Goal: Task Accomplishment & Management: Manage account settings

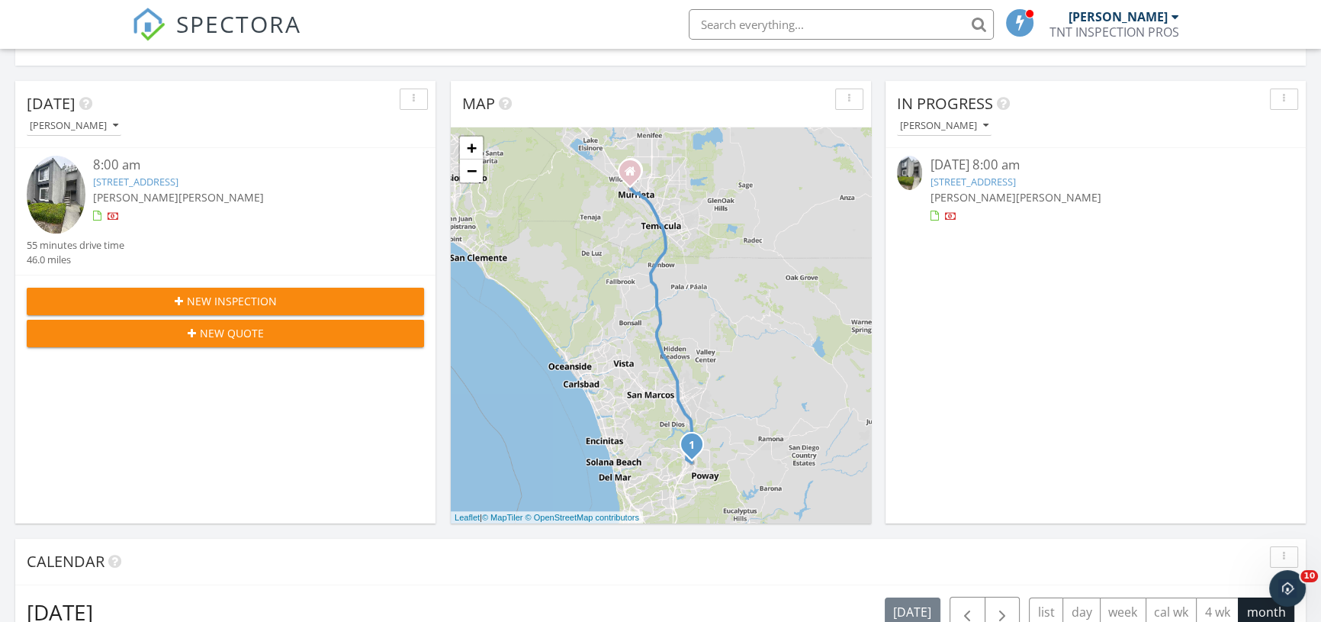
scroll to position [138, 0]
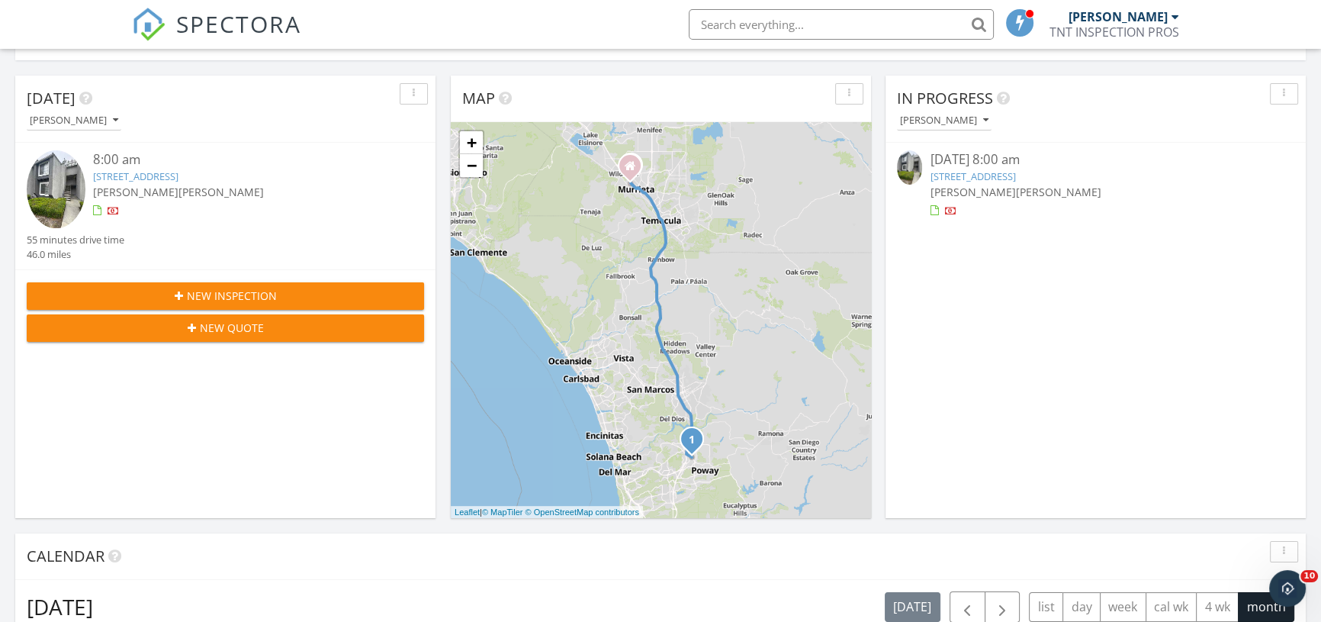
click at [1015, 180] on link "15016 Avenida Venusto 161, San Diego, CA 92128" at bounding box center [972, 176] width 85 height 14
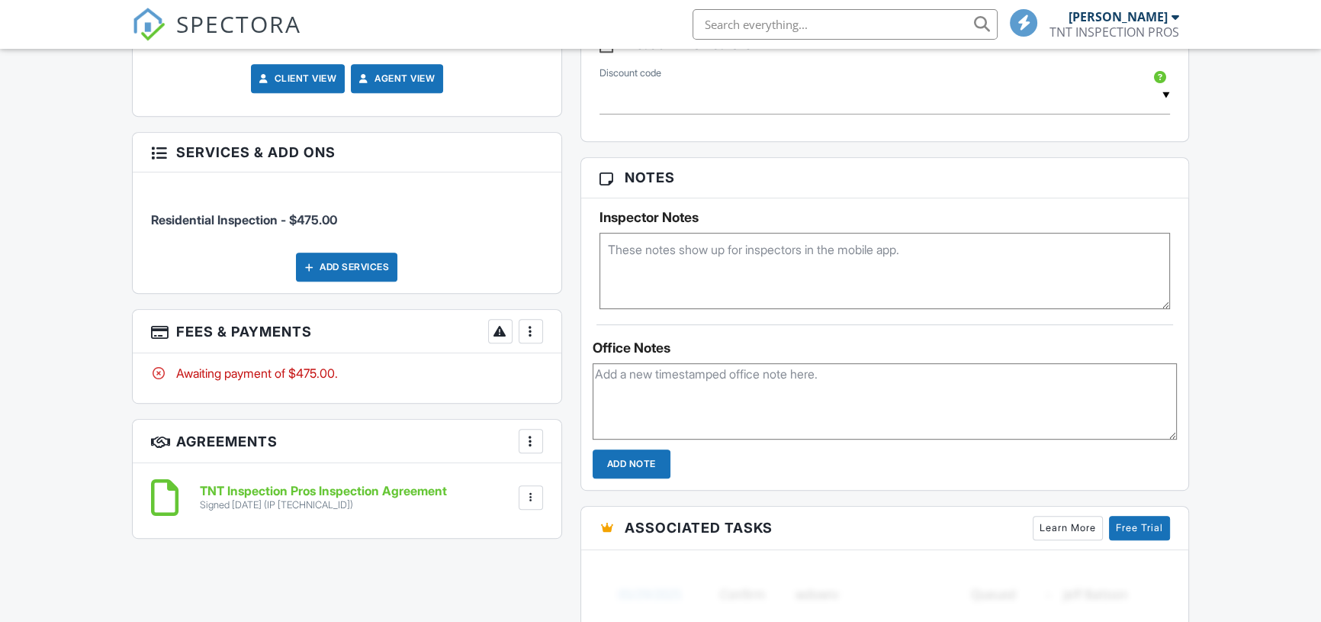
scroll to position [884, 0]
click at [534, 334] on div at bounding box center [530, 330] width 15 height 15
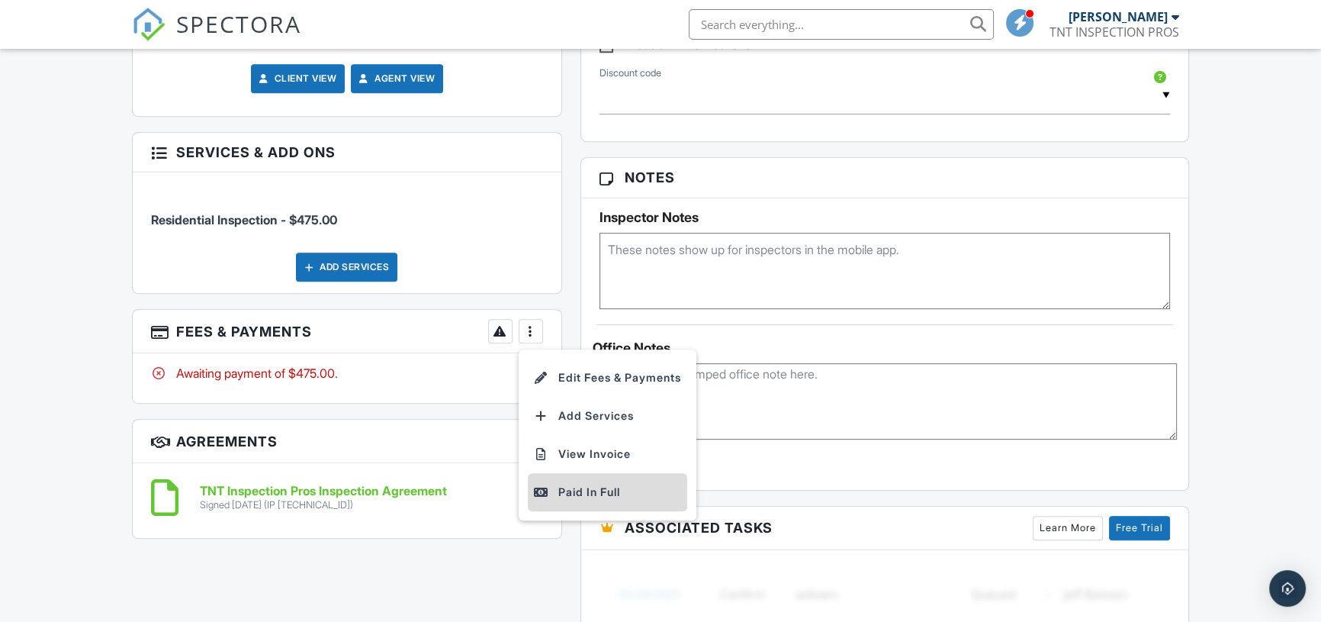
click at [581, 495] on div "Paid In Full" at bounding box center [607, 492] width 147 height 18
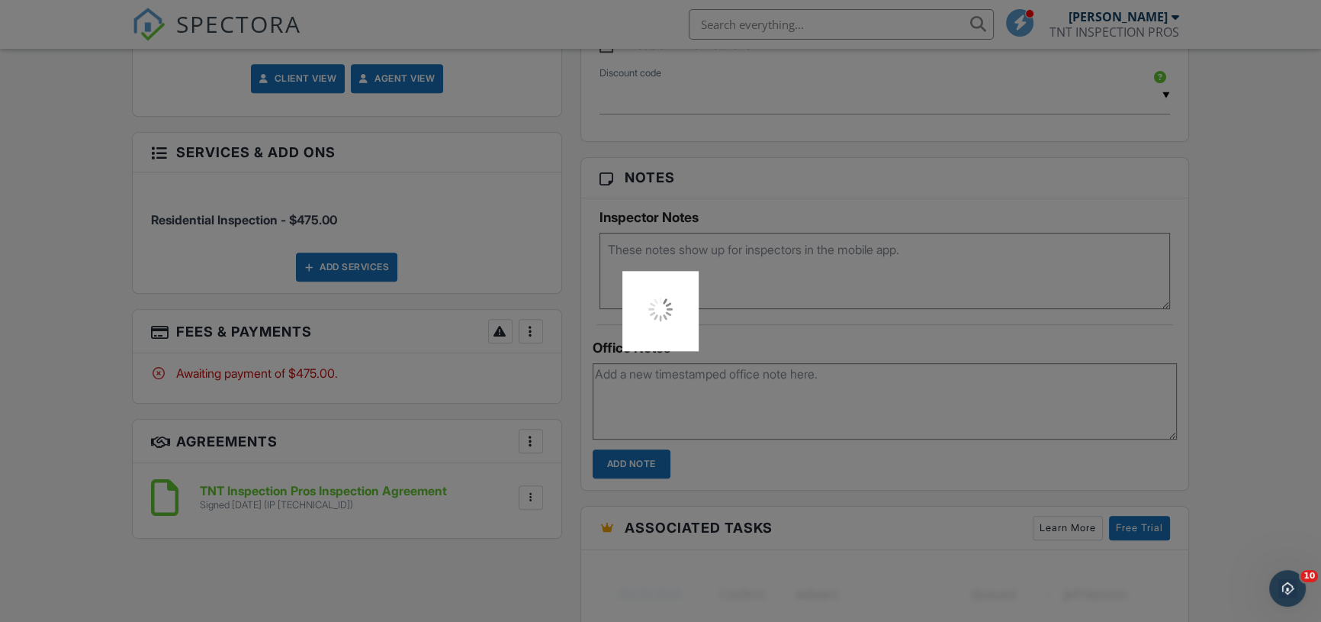
scroll to position [0, 0]
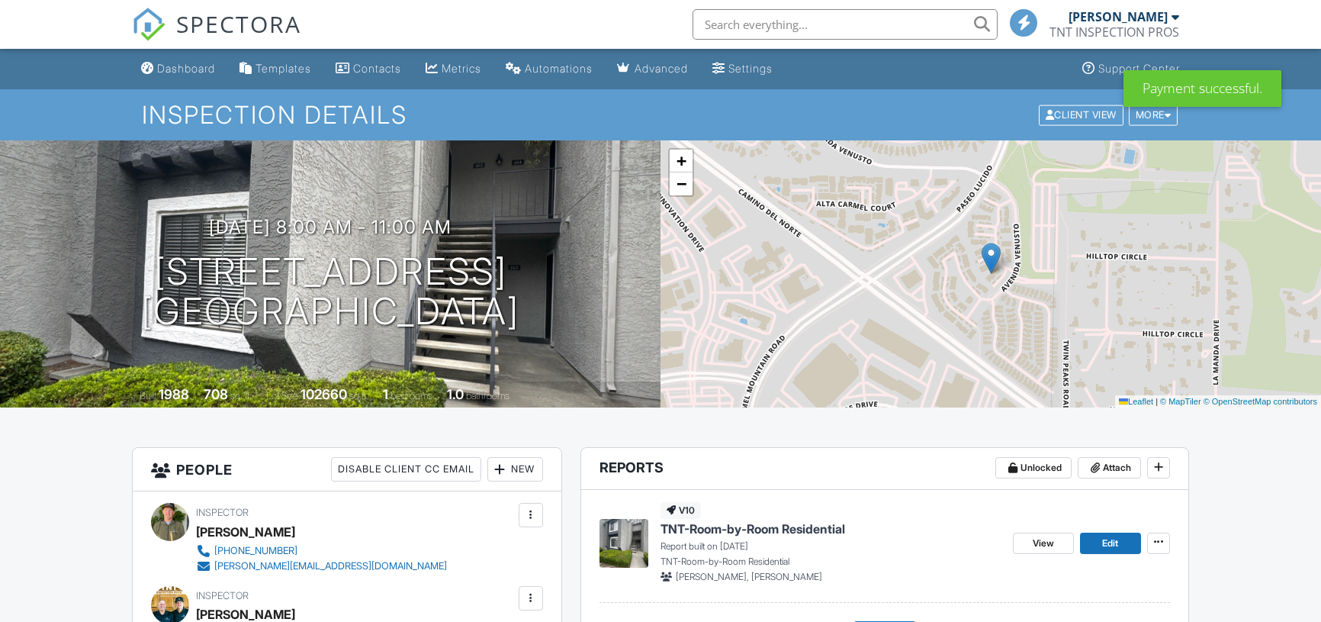
scroll to position [277, 0]
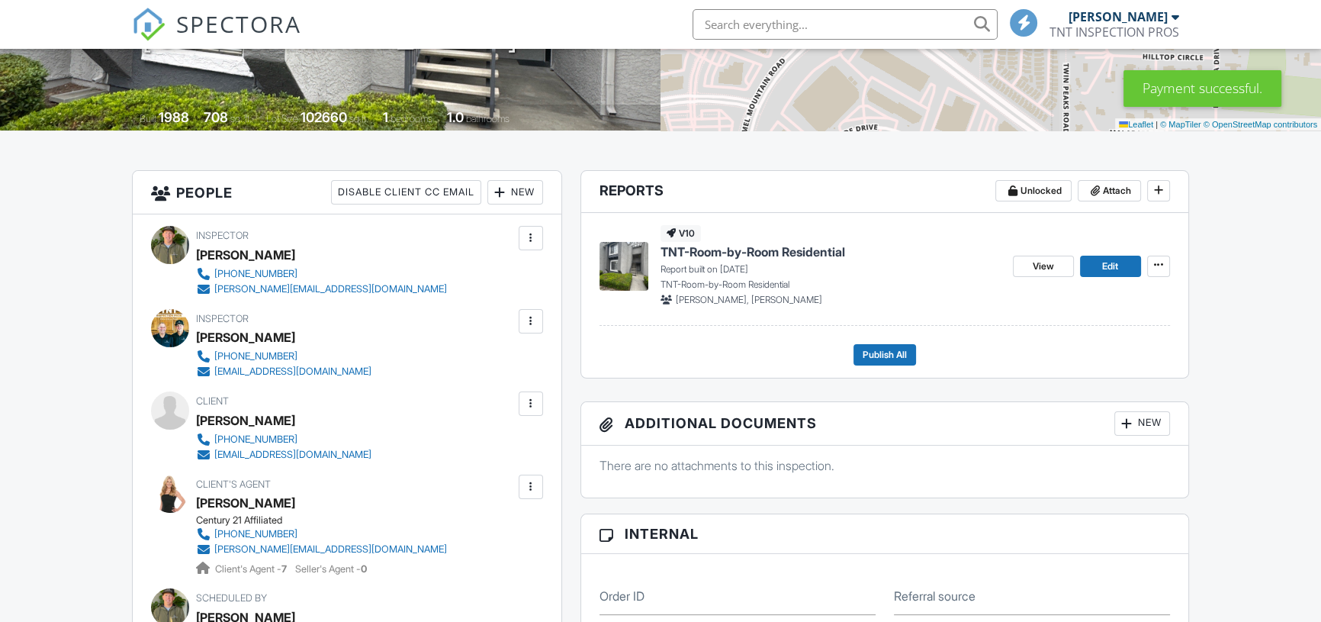
click at [712, 252] on span "TNT-Room-by-Room Residential" at bounding box center [752, 251] width 185 height 17
